Goal: Find specific page/section: Find specific page/section

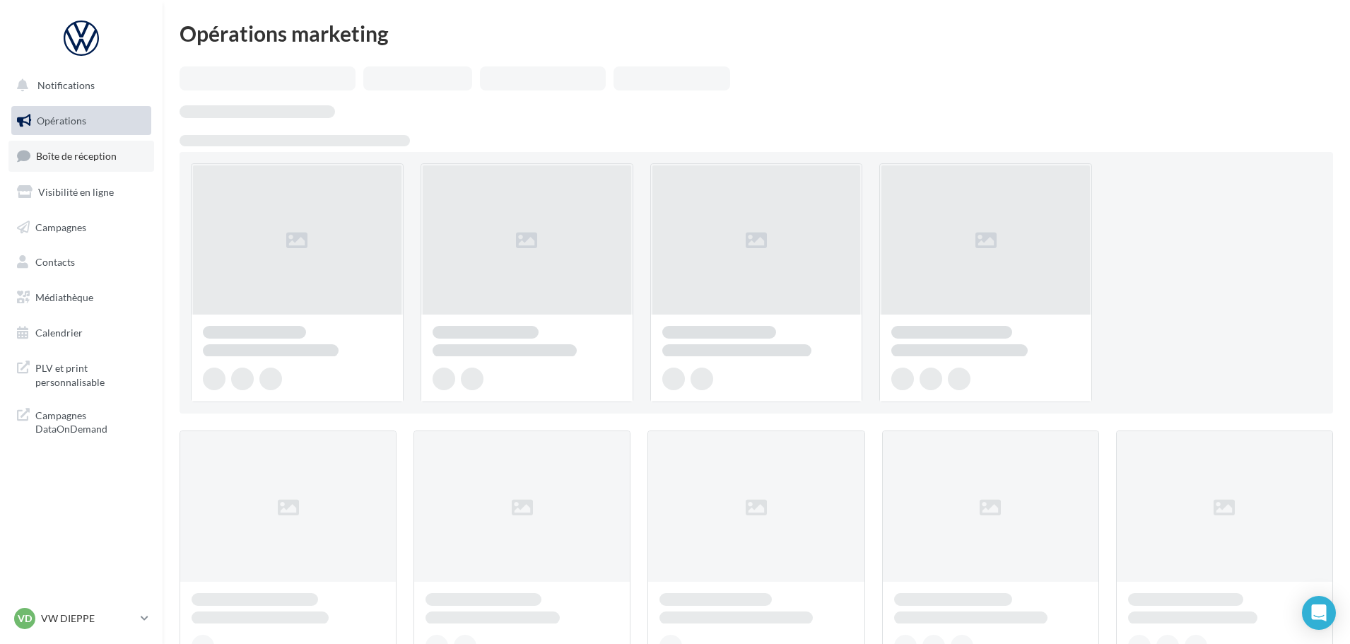
click at [115, 163] on link "Boîte de réception" at bounding box center [81, 156] width 146 height 30
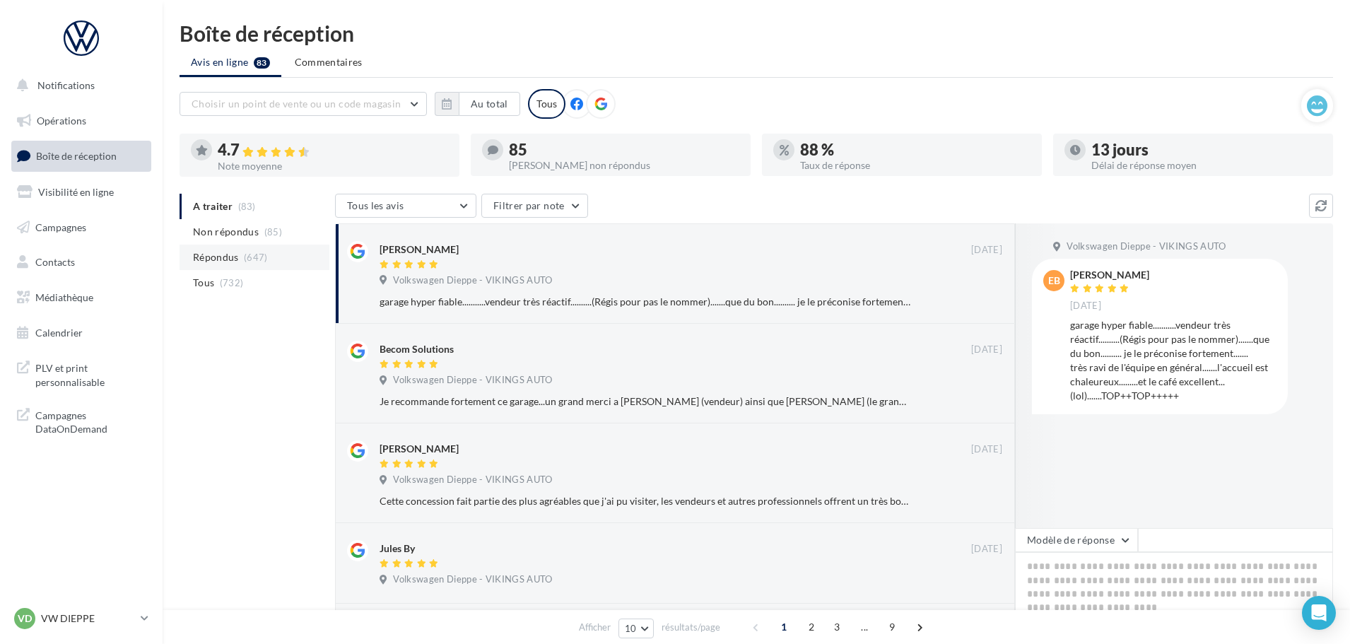
click at [235, 250] on span "Répondus" at bounding box center [216, 257] width 46 height 14
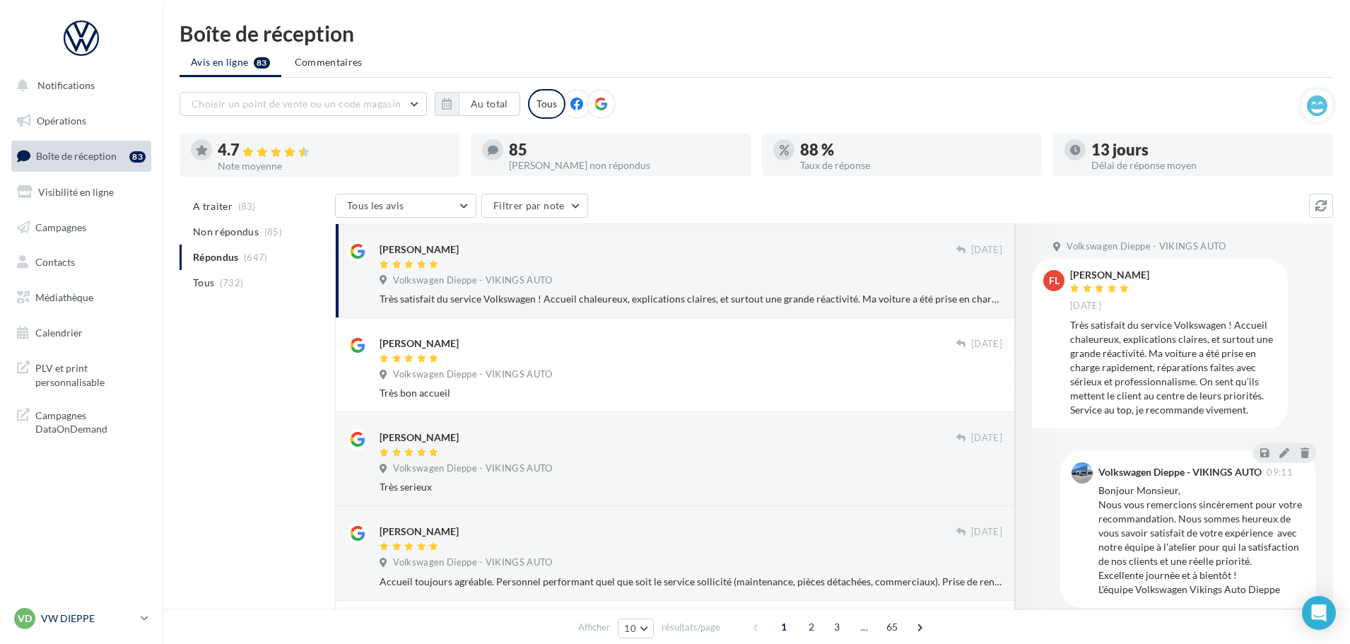
click at [94, 626] on div "VD VW DIEPPE vw-die-vau" at bounding box center [74, 618] width 121 height 21
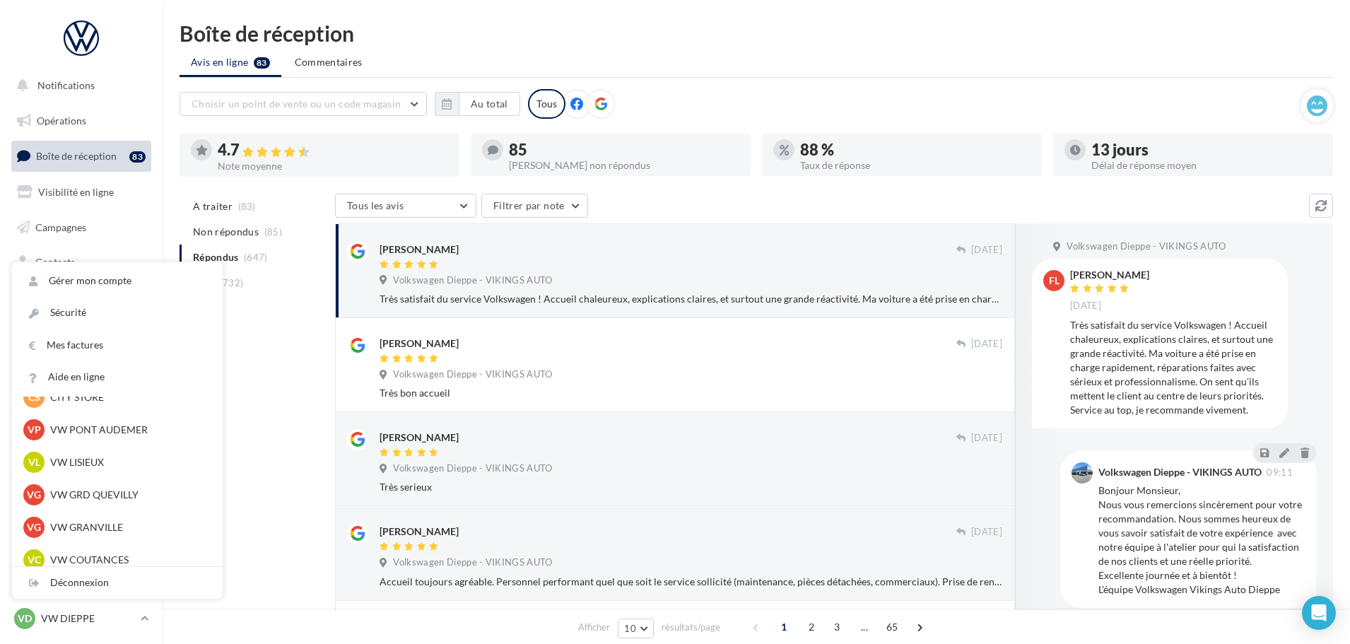
scroll to position [353, 0]
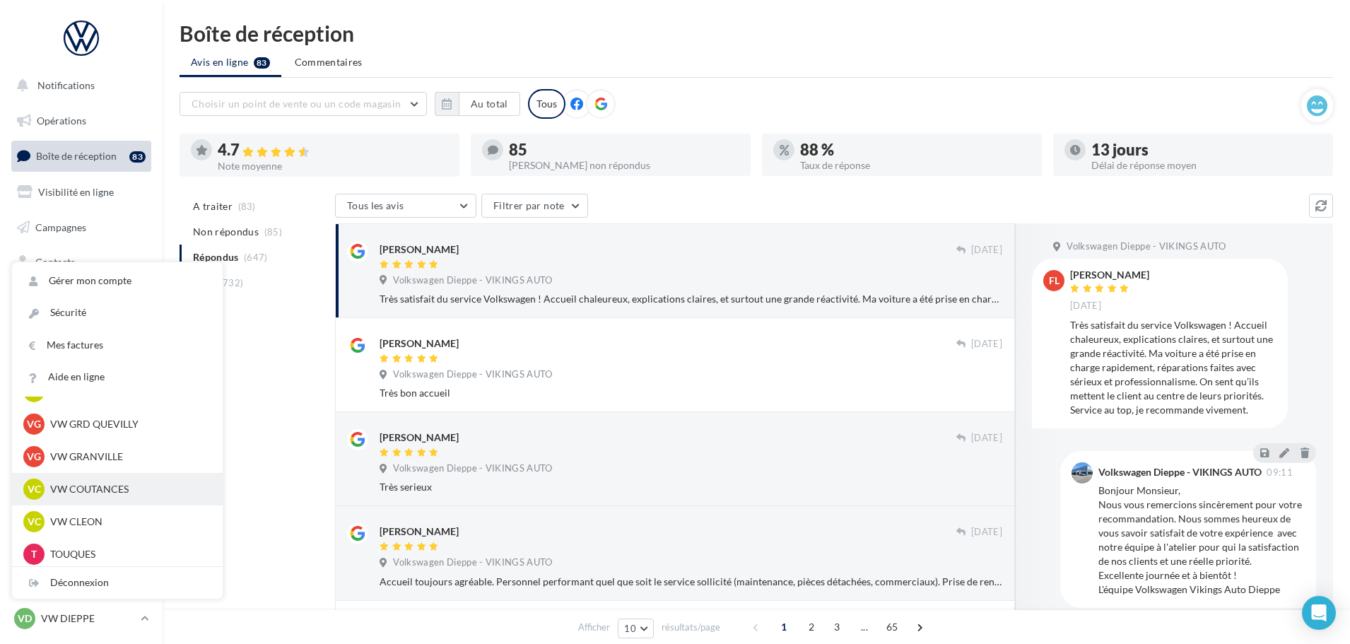
click at [95, 488] on p "VW COUTANCES" at bounding box center [128, 489] width 156 height 14
click at [139, 520] on p "VW CLEON" at bounding box center [128, 522] width 156 height 14
